Goal: Task Accomplishment & Management: Use online tool/utility

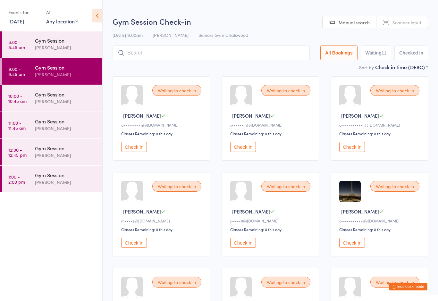
click at [352, 148] on button "Check in" at bounding box center [352, 147] width 26 height 10
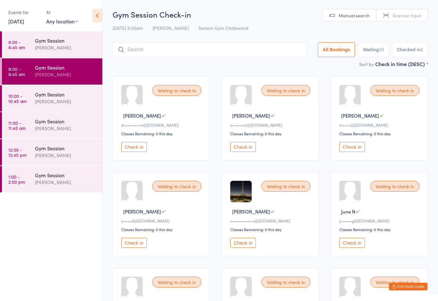
click at [351, 150] on button "Check in" at bounding box center [352, 147] width 26 height 10
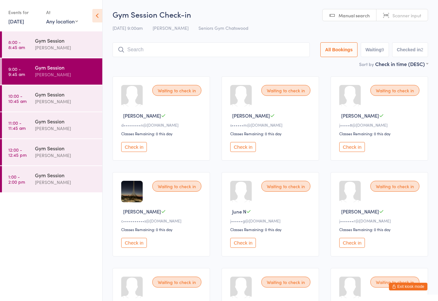
click at [163, 54] on input "search" at bounding box center [211, 49] width 197 height 15
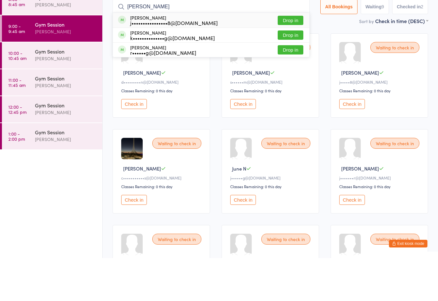
type input "[PERSON_NAME]"
click at [285, 59] on button "Drop in" at bounding box center [291, 63] width 26 height 9
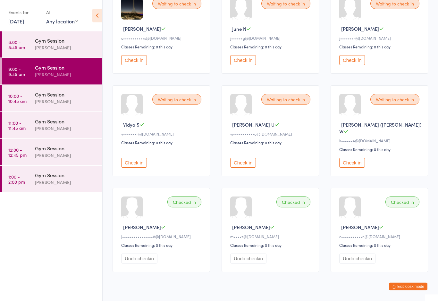
scroll to position [194, 0]
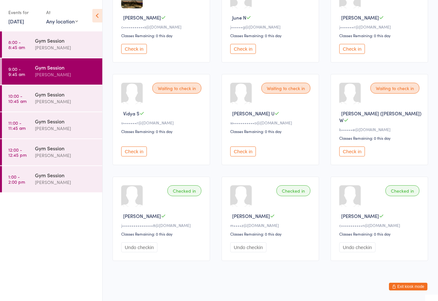
click at [187, 192] on div "Checked in" at bounding box center [184, 190] width 34 height 11
click at [189, 192] on div "Checked in" at bounding box center [184, 190] width 34 height 11
click at [63, 49] on div "[PERSON_NAME]" at bounding box center [66, 47] width 62 height 7
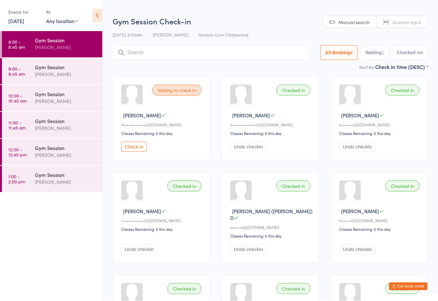
scroll to position [0, 0]
click at [162, 53] on input "search" at bounding box center [211, 52] width 197 height 15
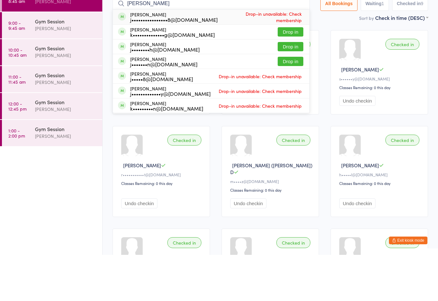
type input "[PERSON_NAME]"
click at [412, 42] on button "Checked in 9" at bounding box center [410, 49] width 36 height 15
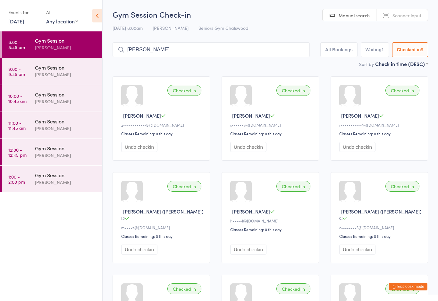
click at [14, 69] on time "9:00 - 9:45 am" at bounding box center [16, 71] width 17 height 10
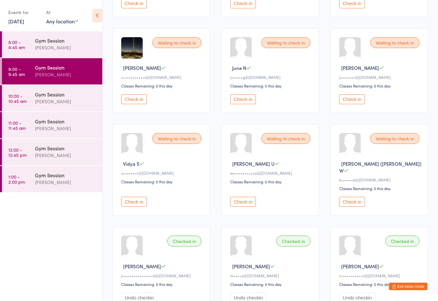
scroll to position [144, 0]
click at [243, 199] on button "Check in" at bounding box center [243, 202] width 26 height 10
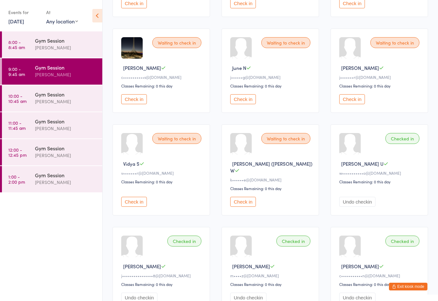
click at [245, 207] on button "Check in" at bounding box center [243, 202] width 26 height 10
click at [122, 104] on button "Check in" at bounding box center [134, 99] width 26 height 10
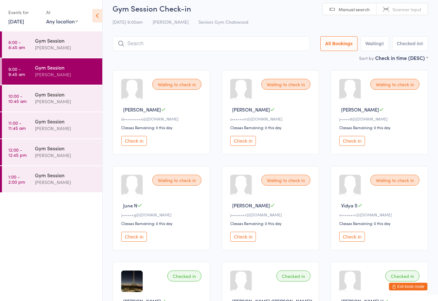
scroll to position [0, 0]
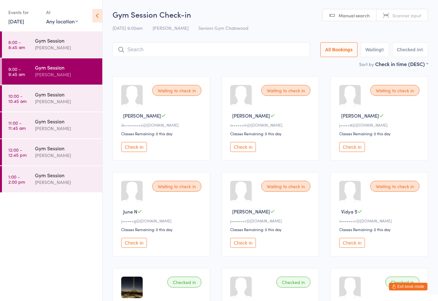
click at [353, 152] on button "Check in" at bounding box center [352, 147] width 26 height 10
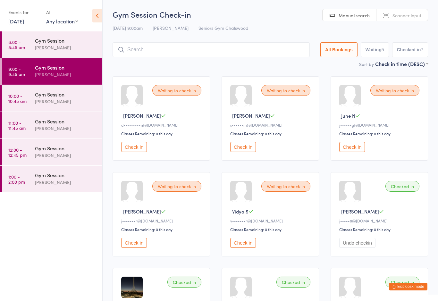
click at [239, 149] on button "Check in" at bounding box center [243, 147] width 26 height 10
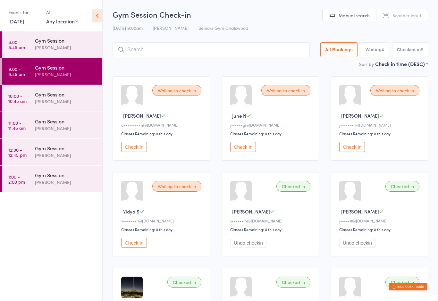
click at [141, 149] on button "Check in" at bounding box center [134, 147] width 26 height 10
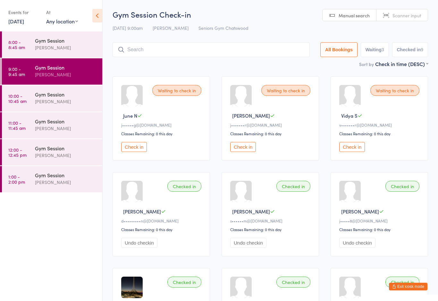
click at [246, 152] on button "Check in" at bounding box center [243, 147] width 26 height 10
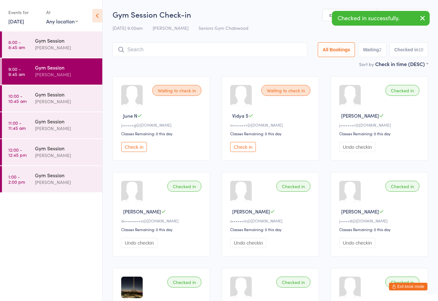
click at [252, 146] on button "Check in" at bounding box center [243, 147] width 26 height 10
